Goal: Transaction & Acquisition: Purchase product/service

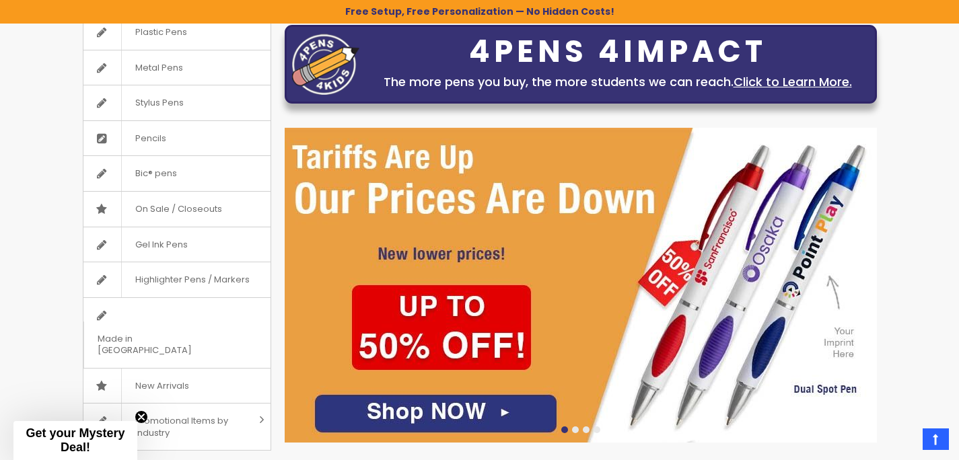
scroll to position [184, 0]
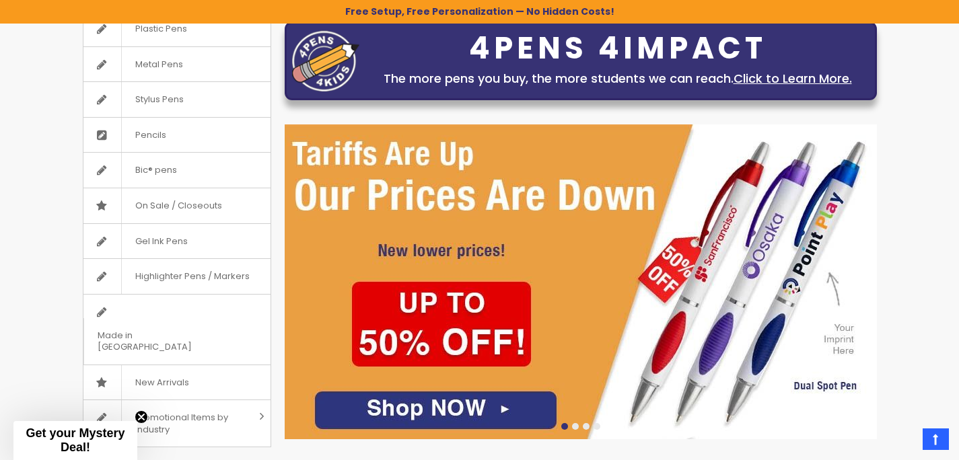
click at [639, 252] on img at bounding box center [581, 281] width 592 height 315
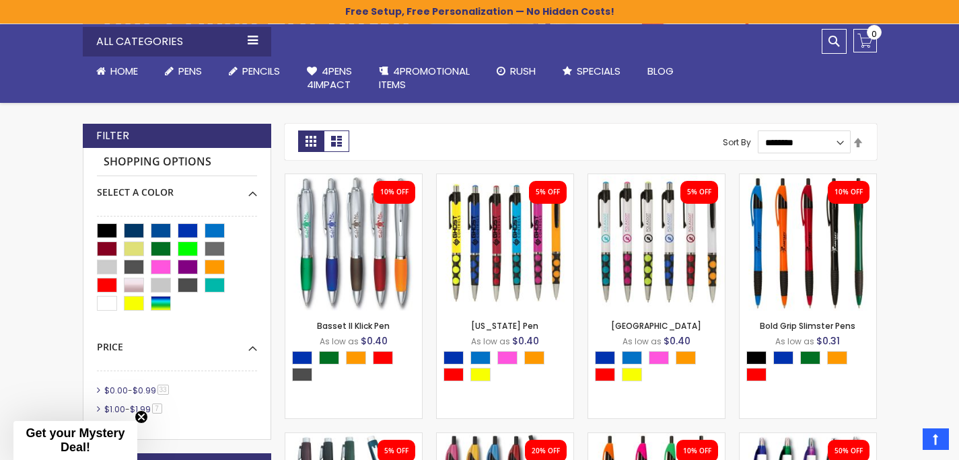
scroll to position [266, 0]
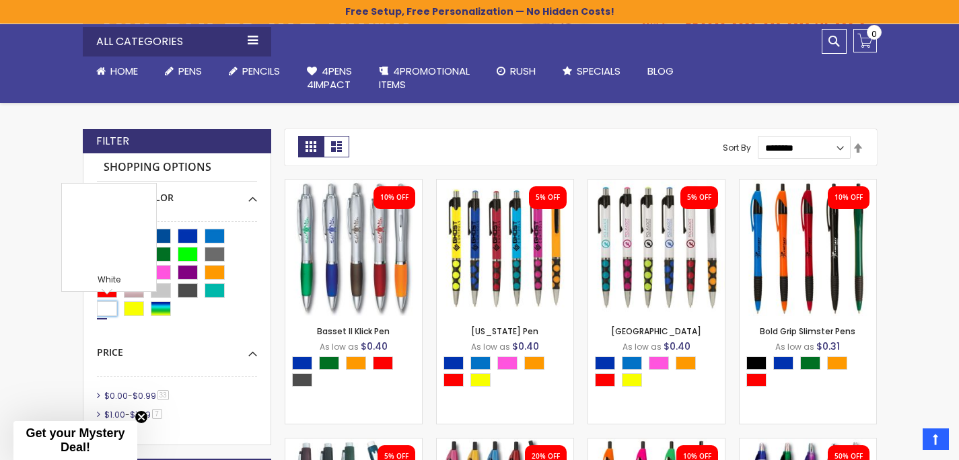
click at [106, 311] on div "White" at bounding box center [107, 308] width 20 height 15
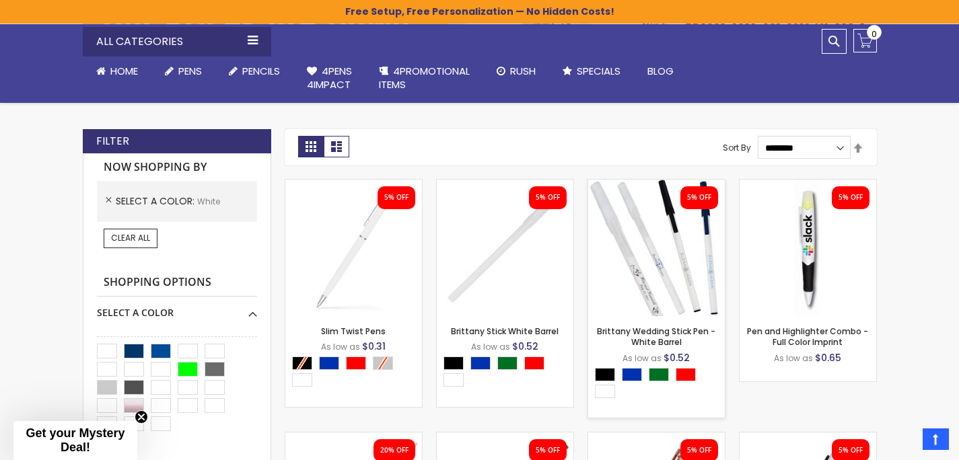
scroll to position [312, 0]
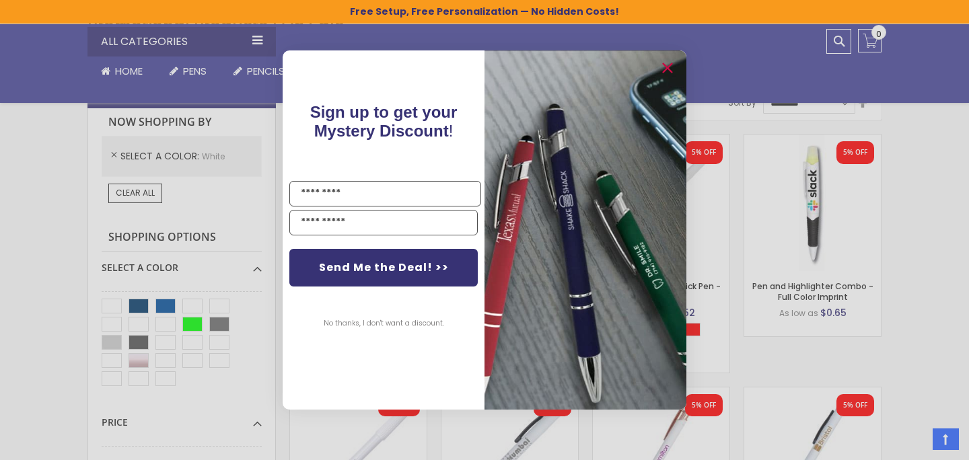
click at [399, 322] on button "No thanks, I don't want a discount." at bounding box center [384, 324] width 134 height 34
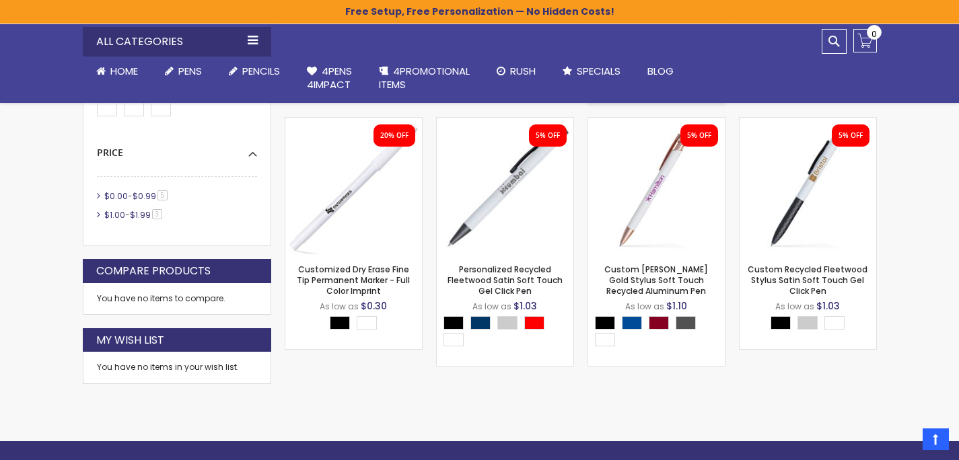
scroll to position [582, 0]
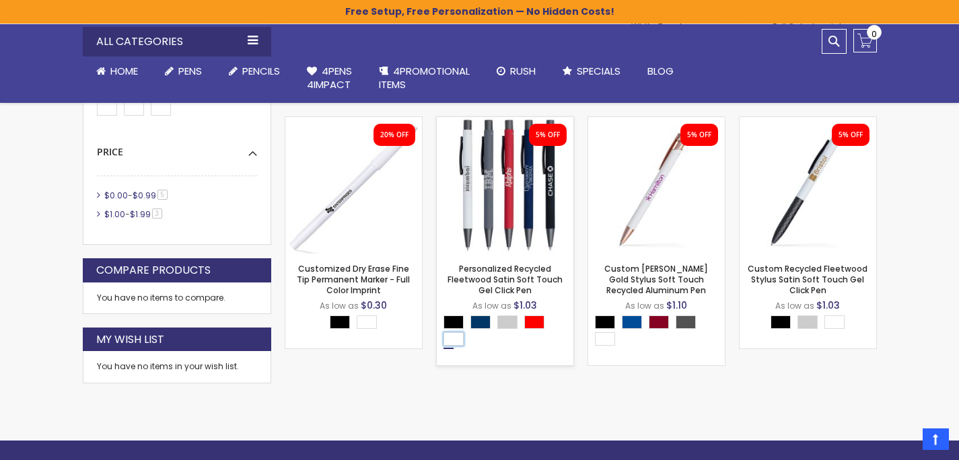
click at [458, 343] on div "White" at bounding box center [453, 338] width 20 height 13
type input "****"
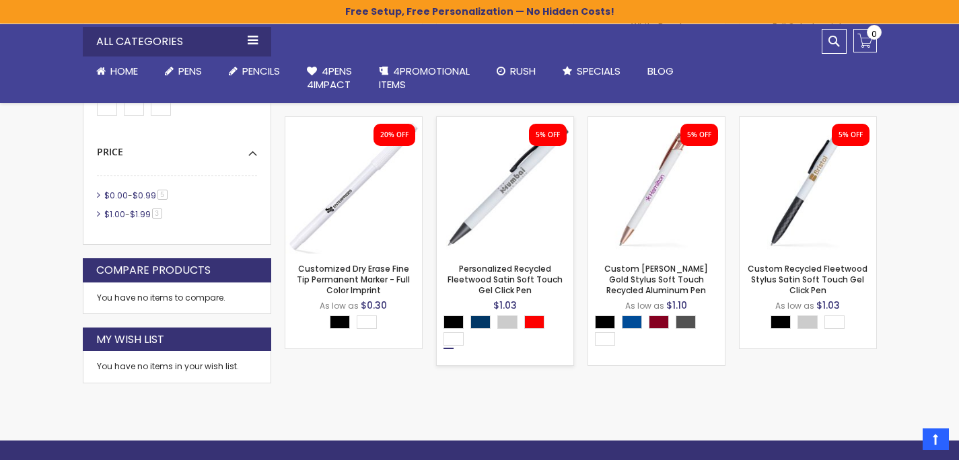
click at [518, 211] on img at bounding box center [505, 185] width 137 height 137
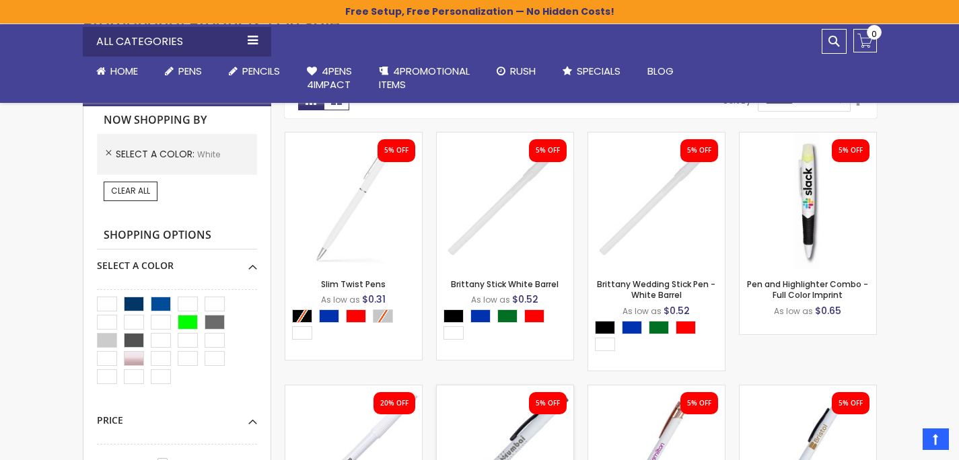
scroll to position [313, 0]
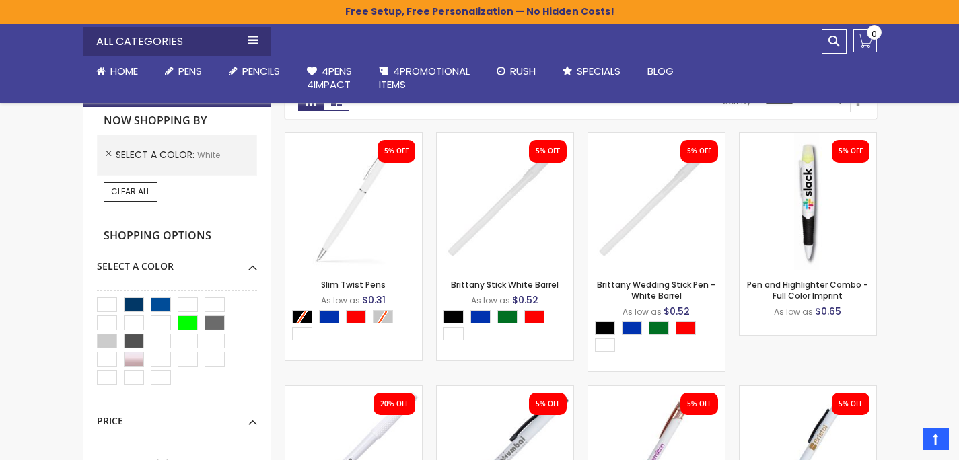
scroll to position [266, 0]
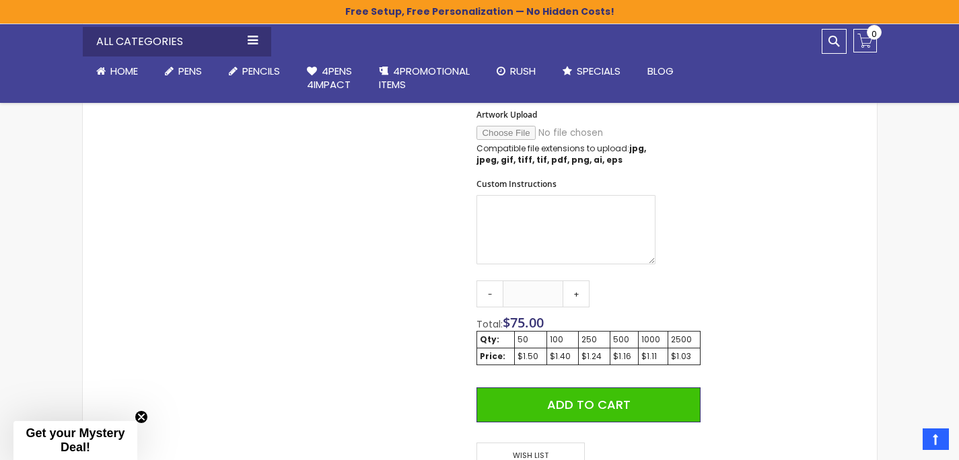
scroll to position [640, 0]
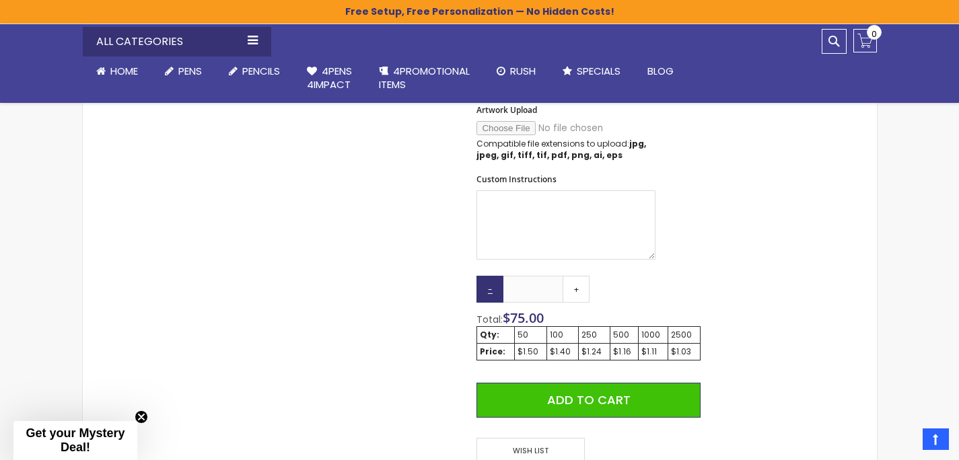
click at [489, 298] on link "-" at bounding box center [489, 289] width 27 height 27
click at [546, 299] on input "**" at bounding box center [533, 289] width 61 height 27
type input "*"
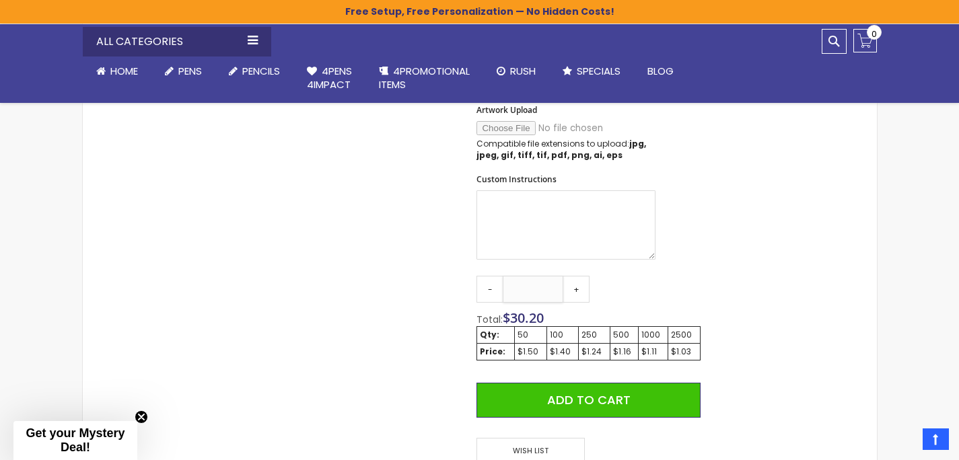
type input "**"
click at [754, 282] on div "Skip to the end of the images gallery 5% OFF Skip to the beginning of the image…" at bounding box center [480, 147] width 781 height 1083
click at [409, 294] on div "Skip to the end of the images gallery 5% OFF Skip to the beginning of the image…" at bounding box center [399, 147] width 618 height 1083
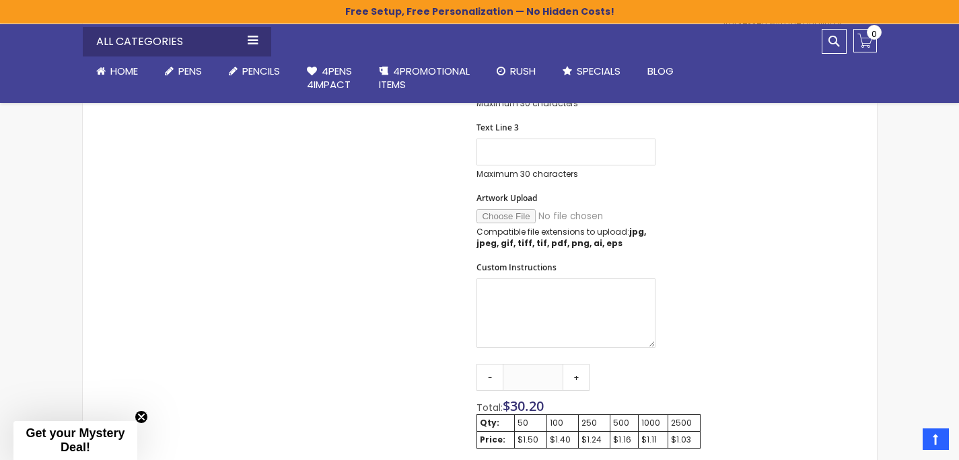
scroll to position [440, 0]
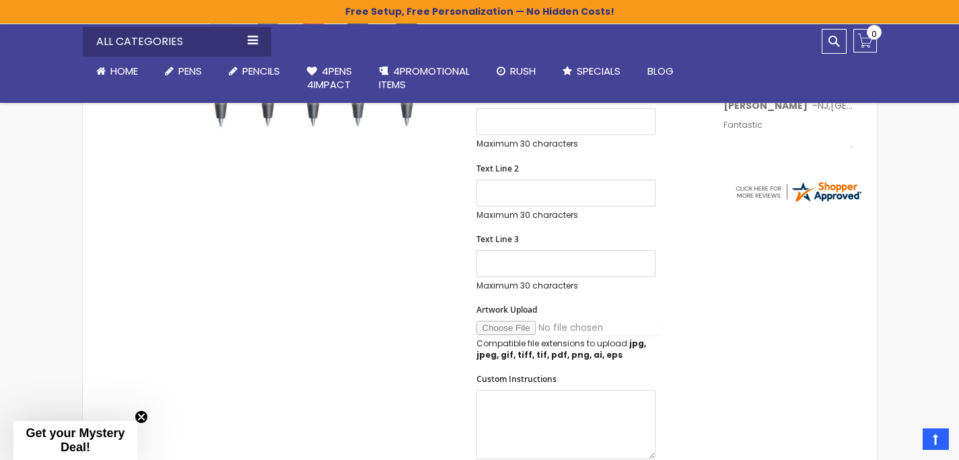
click at [496, 334] on input "Artwork Upload" at bounding box center [567, 328] width 183 height 14
type input "**********"
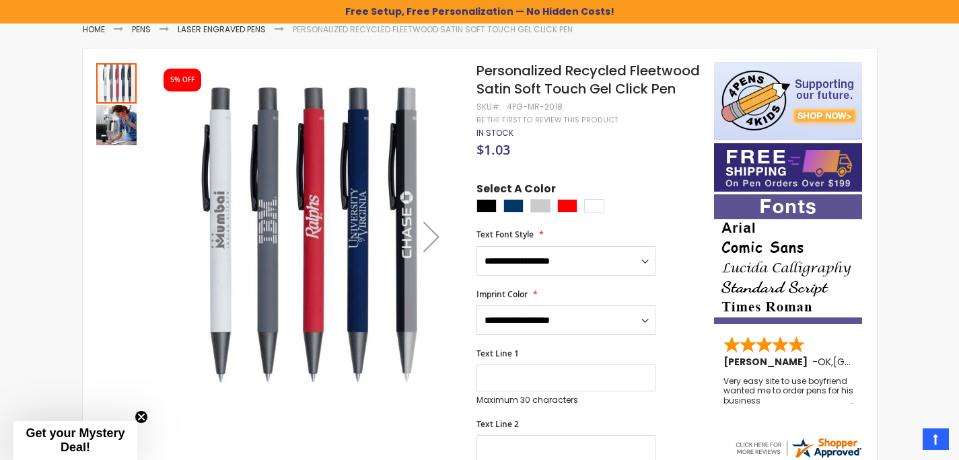
scroll to position [178, 0]
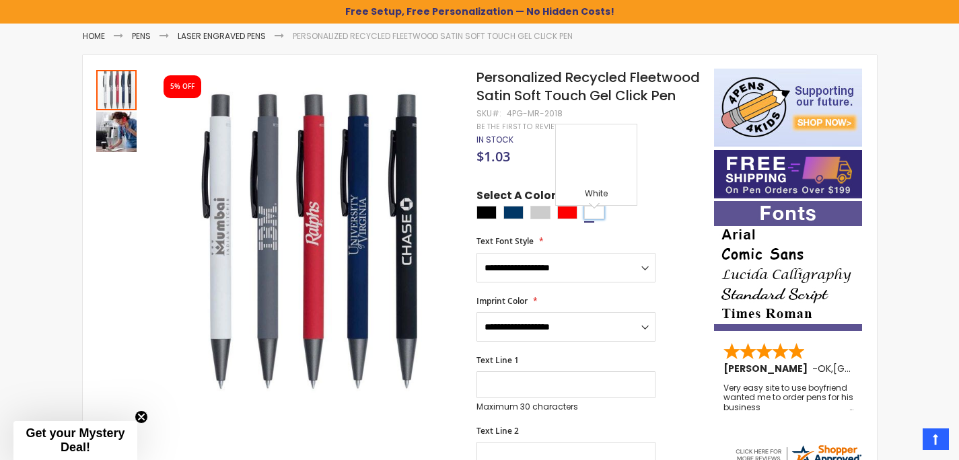
click at [596, 219] on div "White" at bounding box center [594, 212] width 20 height 13
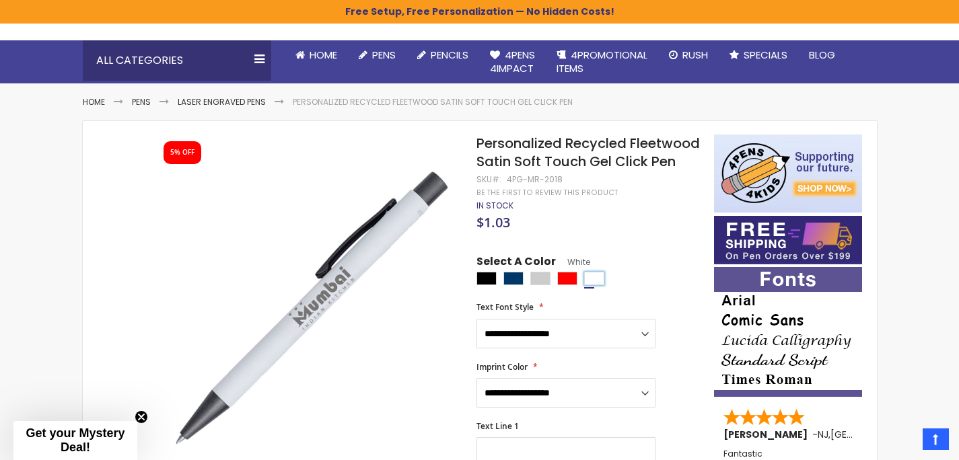
scroll to position [111, 0]
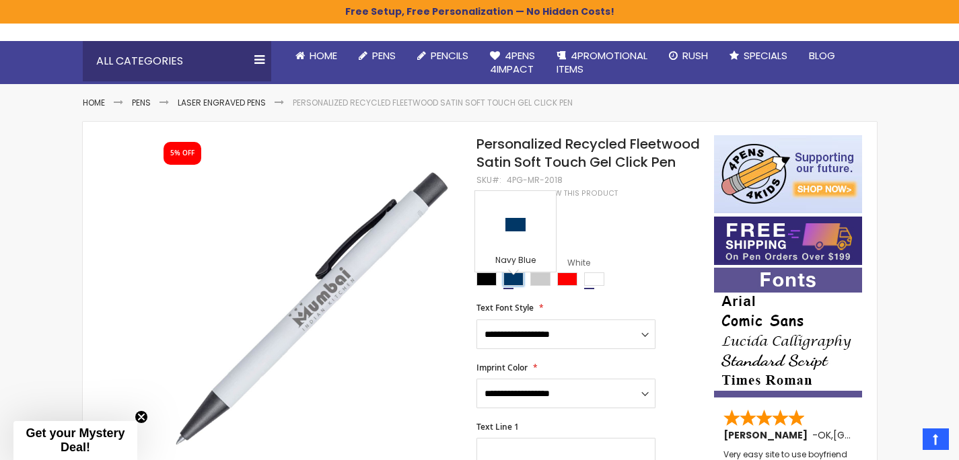
click at [509, 286] on div "Navy Blue" at bounding box center [513, 279] width 20 height 13
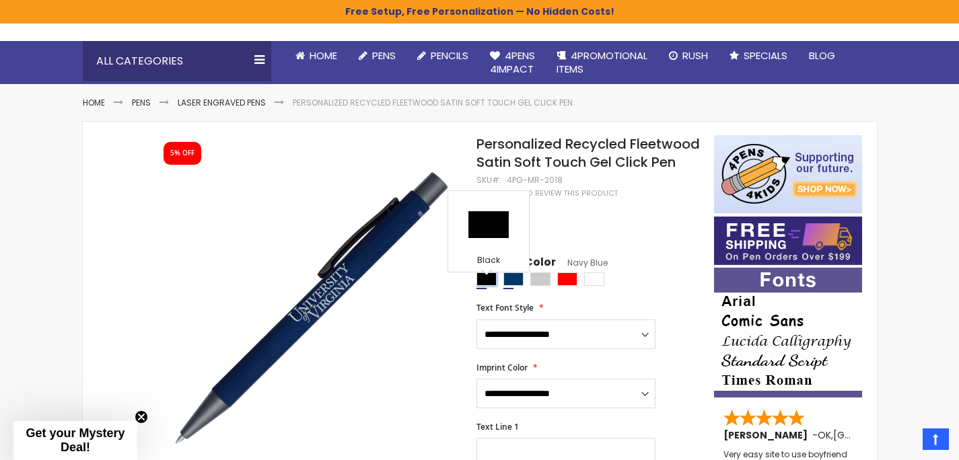
click at [484, 286] on div "Black" at bounding box center [486, 279] width 20 height 13
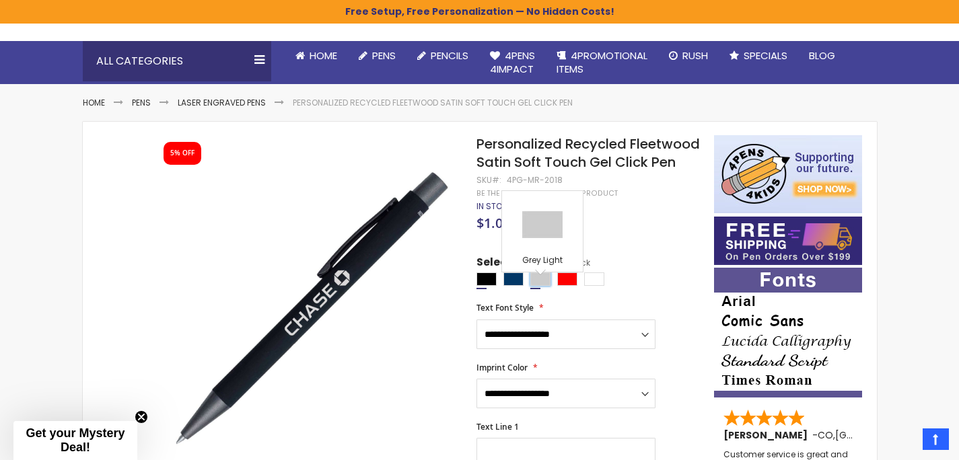
click at [534, 286] on div "Grey Light" at bounding box center [540, 279] width 20 height 13
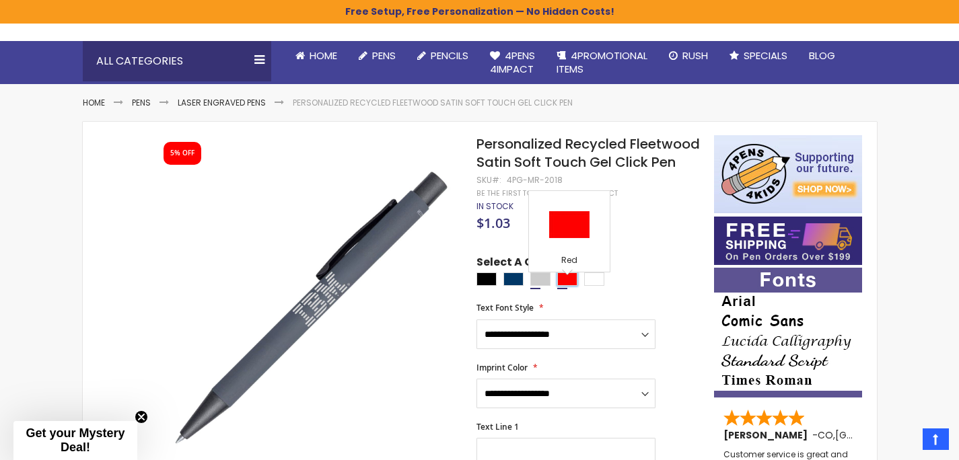
click at [574, 286] on div "Red" at bounding box center [567, 279] width 20 height 13
type input "****"
